Goal: Use online tool/utility

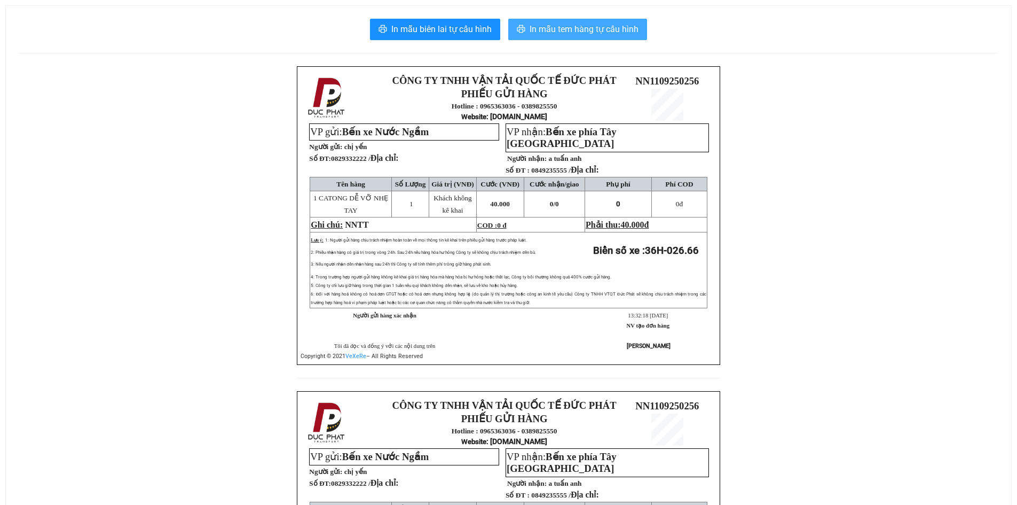
click at [600, 27] on span "In mẫu tem hàng tự cấu hình" at bounding box center [584, 28] width 109 height 13
